Goal: Task Accomplishment & Management: Manage account settings

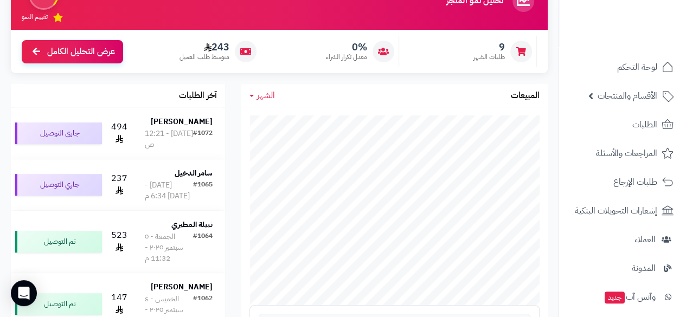
scroll to position [152, 0]
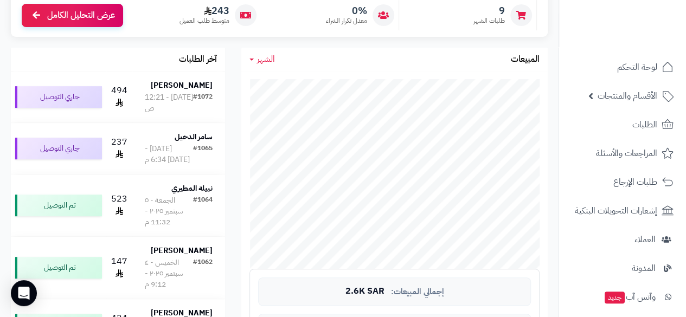
drag, startPoint x: 563, startPoint y: 203, endPoint x: 560, endPoint y: 223, distance: 20.3
click at [409, 174] on nav "لوحة التحكم الأقسام والمنتجات المنتجات مخزون الخيارات الأقسام الماركات مواصفات …" at bounding box center [623, 172] width 128 height 317
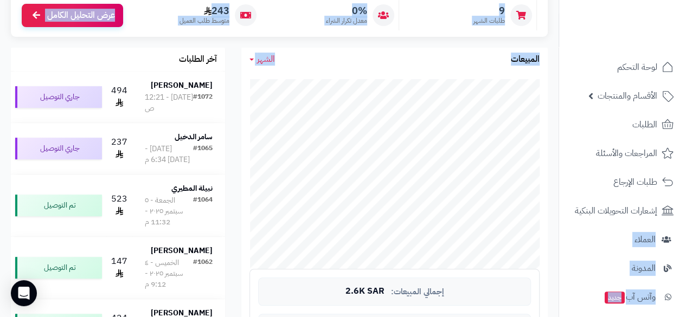
drag, startPoint x: 558, startPoint y: 197, endPoint x: 559, endPoint y: 210, distance: 13.1
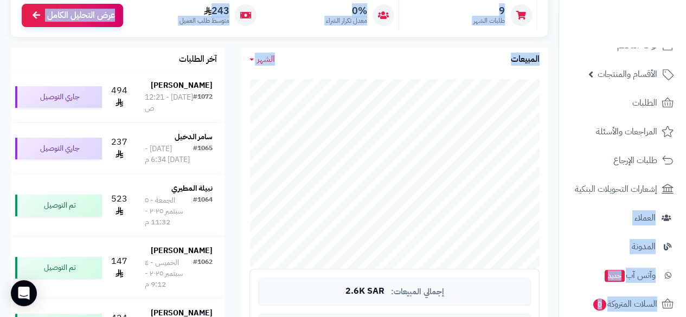
scroll to position [86, 0]
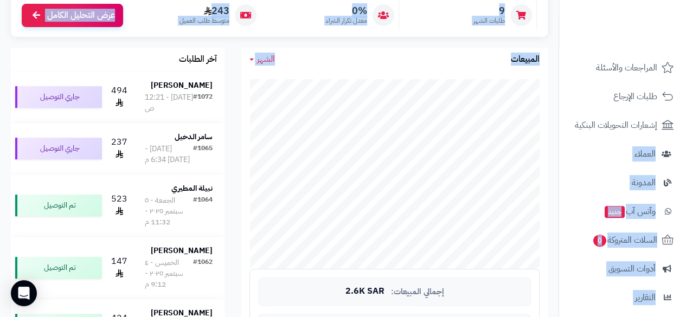
click at [409, 174] on div "الشهر اليوم الأسبوع الشهر السنة المبيعات جاري التحميل... إجمالي المبيعات: 2.6K …" at bounding box center [394, 254] width 323 height 413
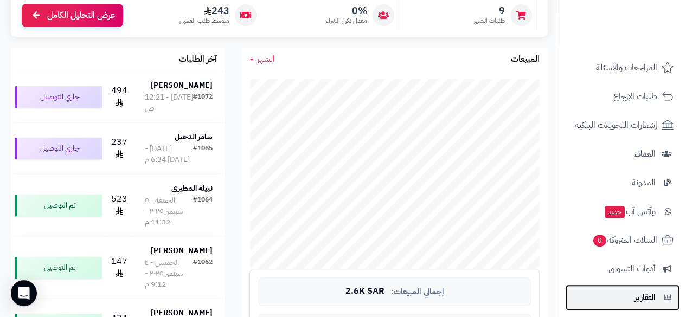
click at [409, 174] on span "التقارير" at bounding box center [645, 297] width 21 height 15
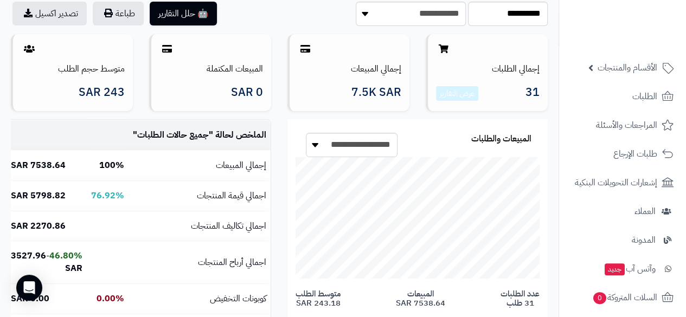
scroll to position [87, 0]
